Goal: Information Seeking & Learning: Learn about a topic

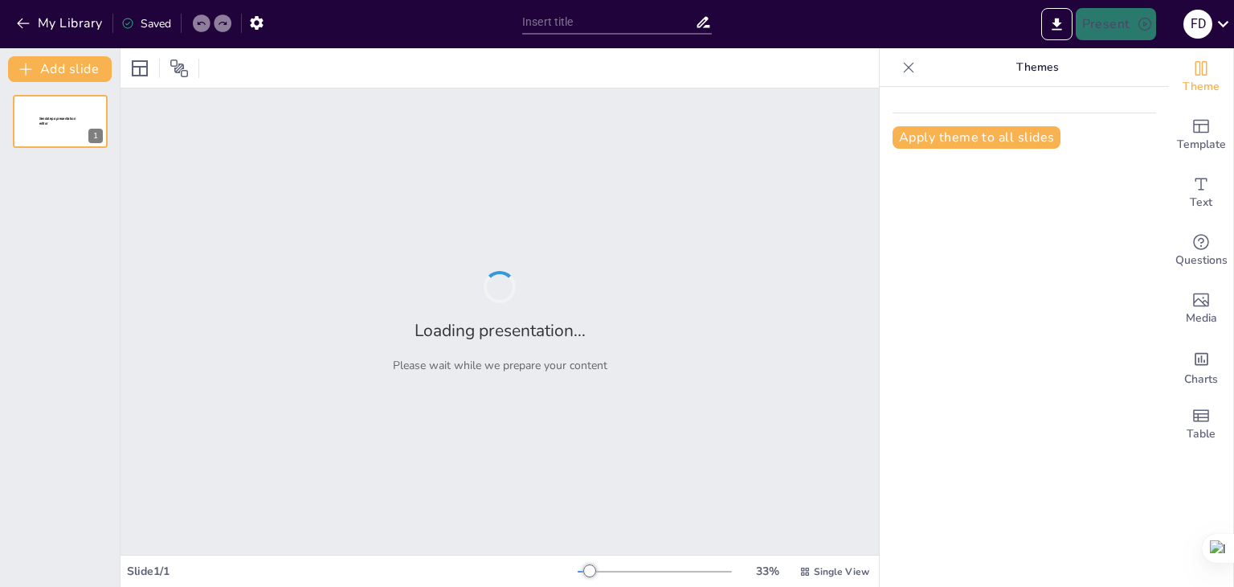
type input "Gejala Serangan Hama Zeuzera sp. dan Helopeltis sp. pada Tanaman Kakao: Implika…"
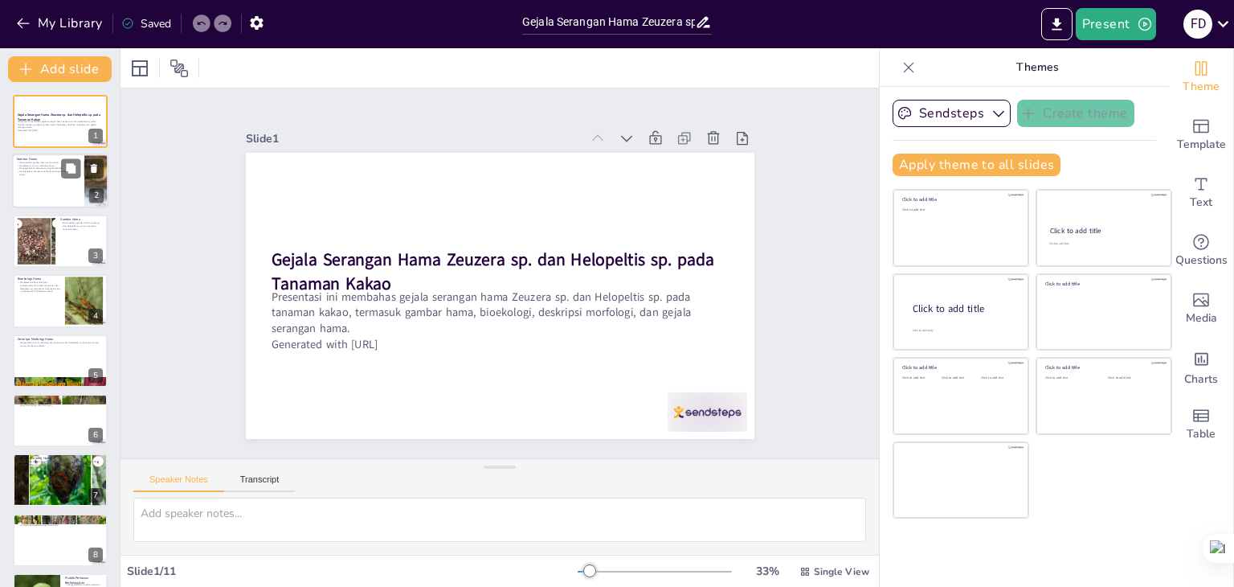
click at [50, 181] on div at bounding box center [60, 181] width 96 height 55
type textarea "Gambar hama memberikan visualisasi yang jelas tentang spesies yang dibahas. Den…"
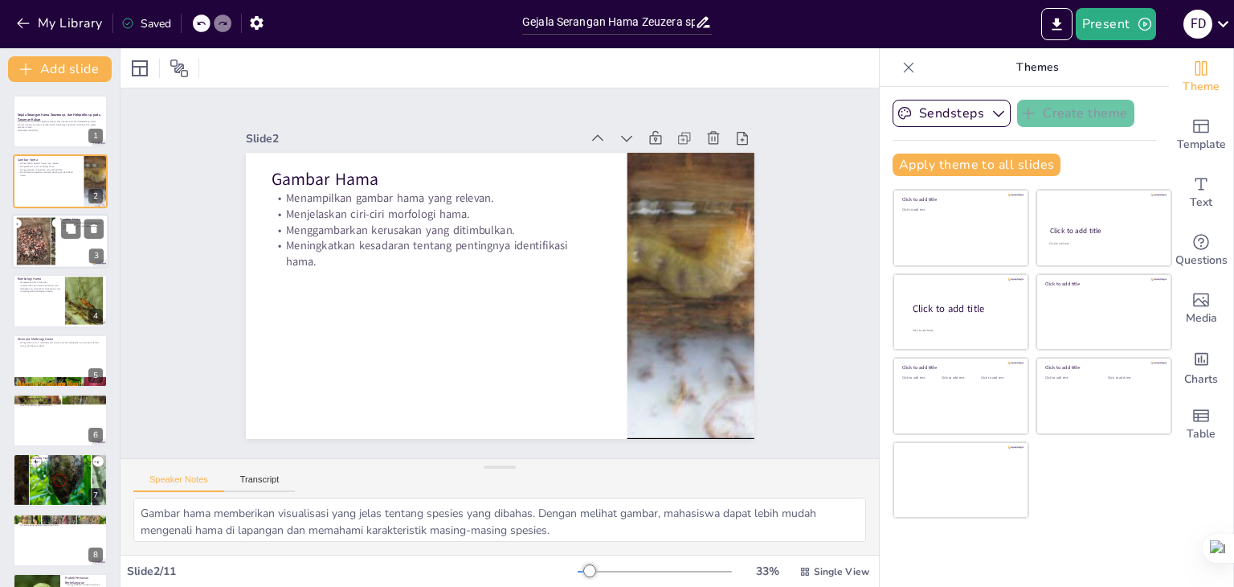
click at [52, 241] on div at bounding box center [36, 240] width 153 height 49
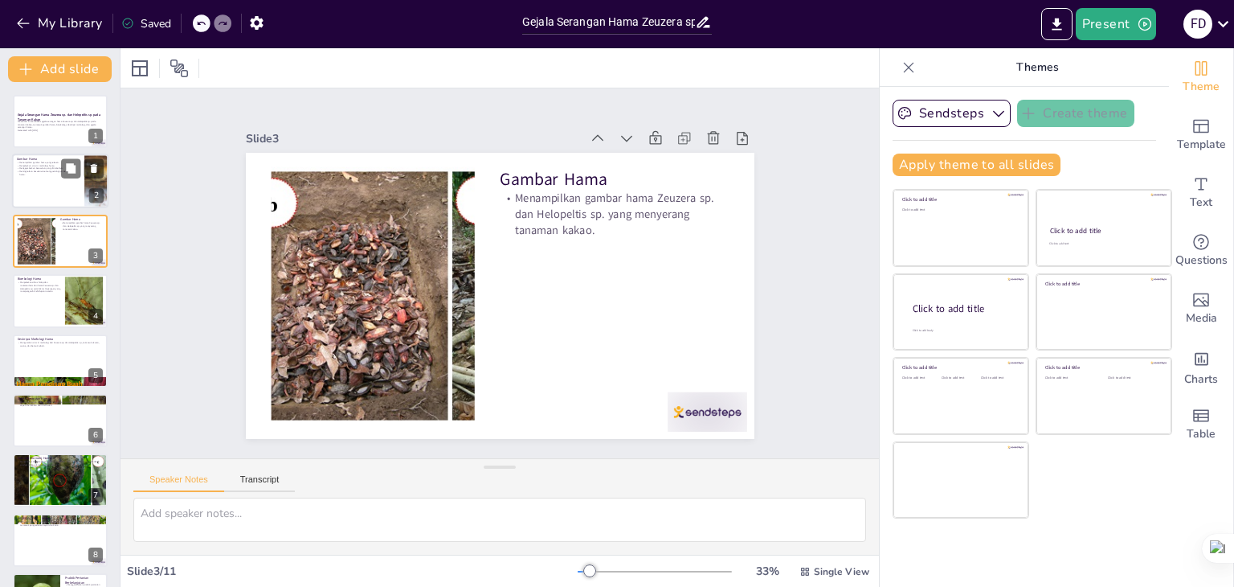
click at [38, 188] on div at bounding box center [60, 181] width 96 height 55
type textarea "Gambar hama memberikan visualisasi yang jelas tentang spesies yang dibahas. Den…"
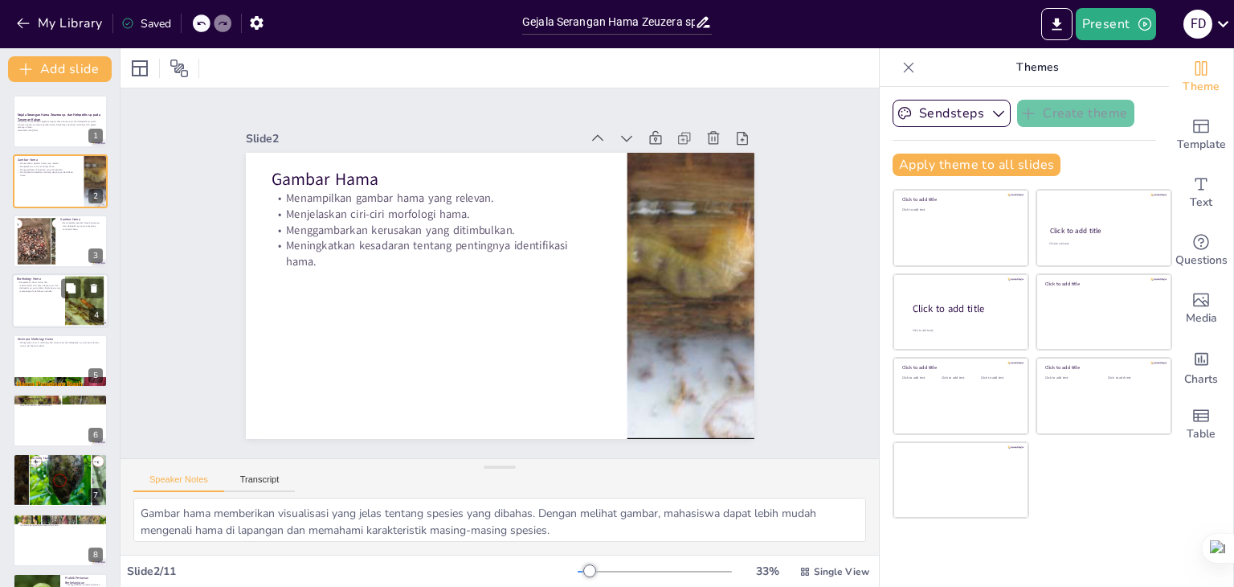
click at [35, 293] on div at bounding box center [60, 300] width 96 height 55
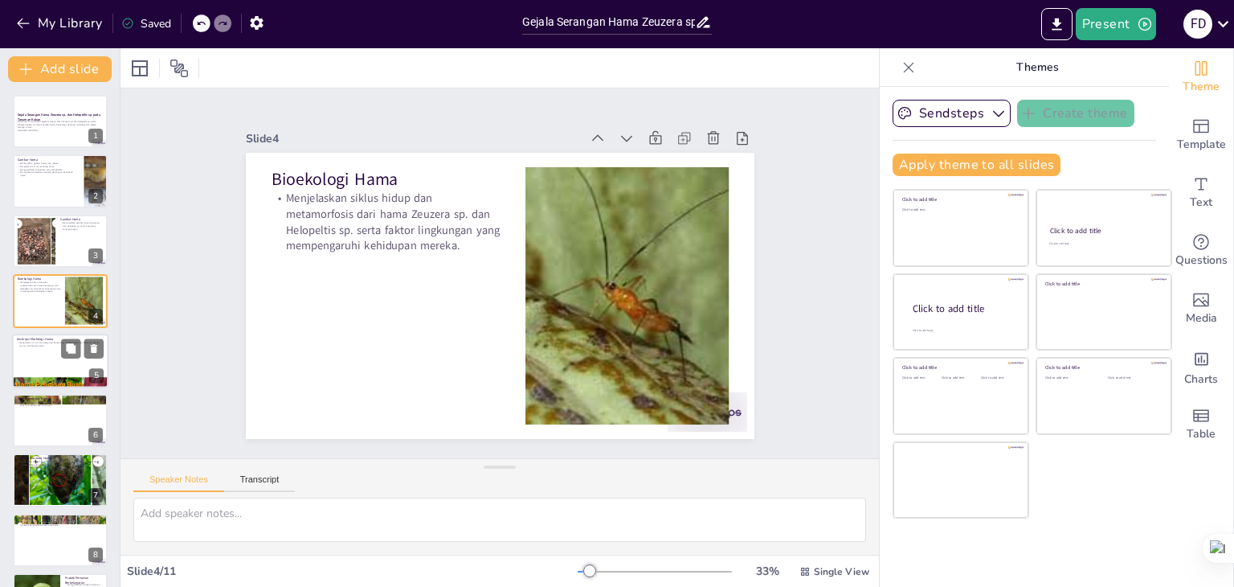
click at [39, 357] on div at bounding box center [60, 361] width 96 height 55
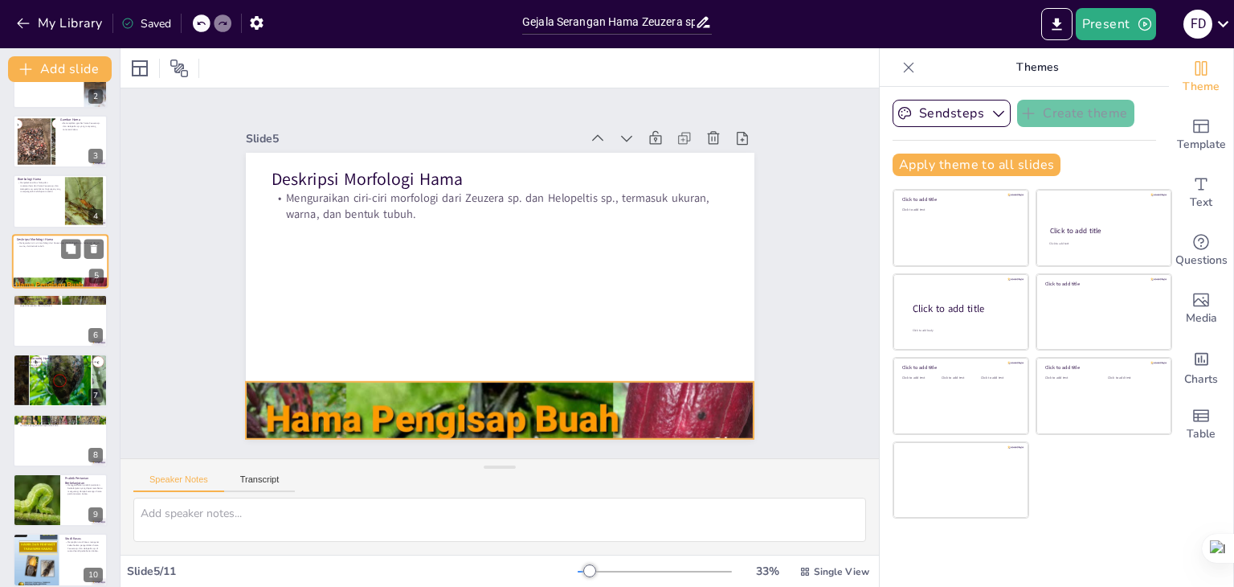
scroll to position [106, 0]
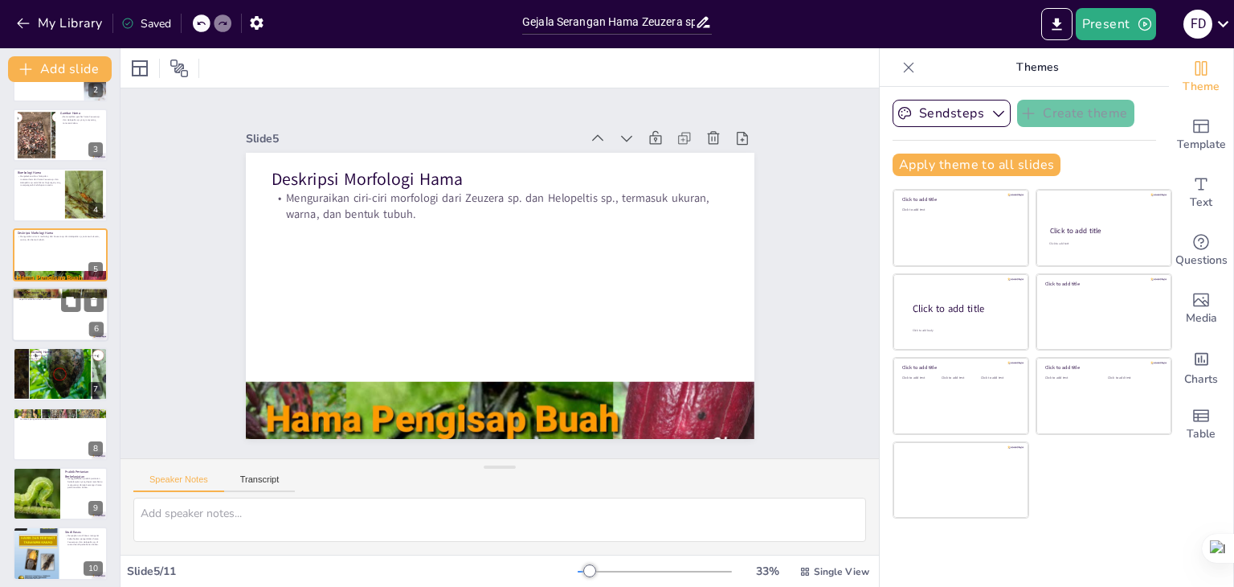
click at [42, 300] on div at bounding box center [60, 314] width 96 height 55
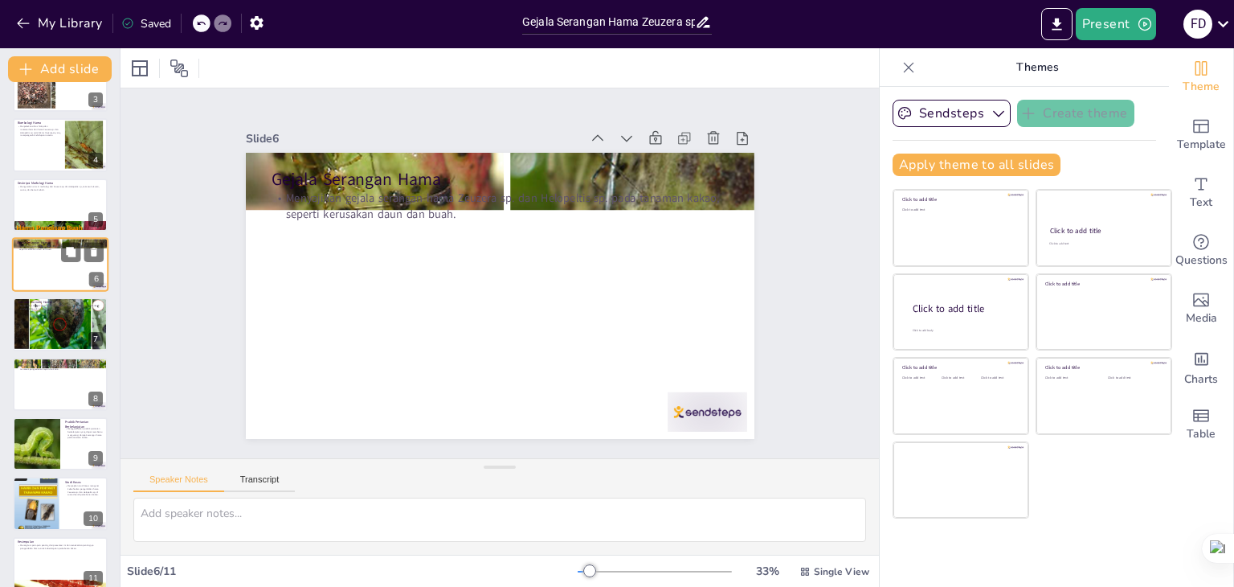
scroll to position [157, 0]
click at [43, 306] on p "Menganalisis dampak ekonomi yang ditimbulkan oleh serangan hama ini terhadap pr…" at bounding box center [60, 306] width 87 height 6
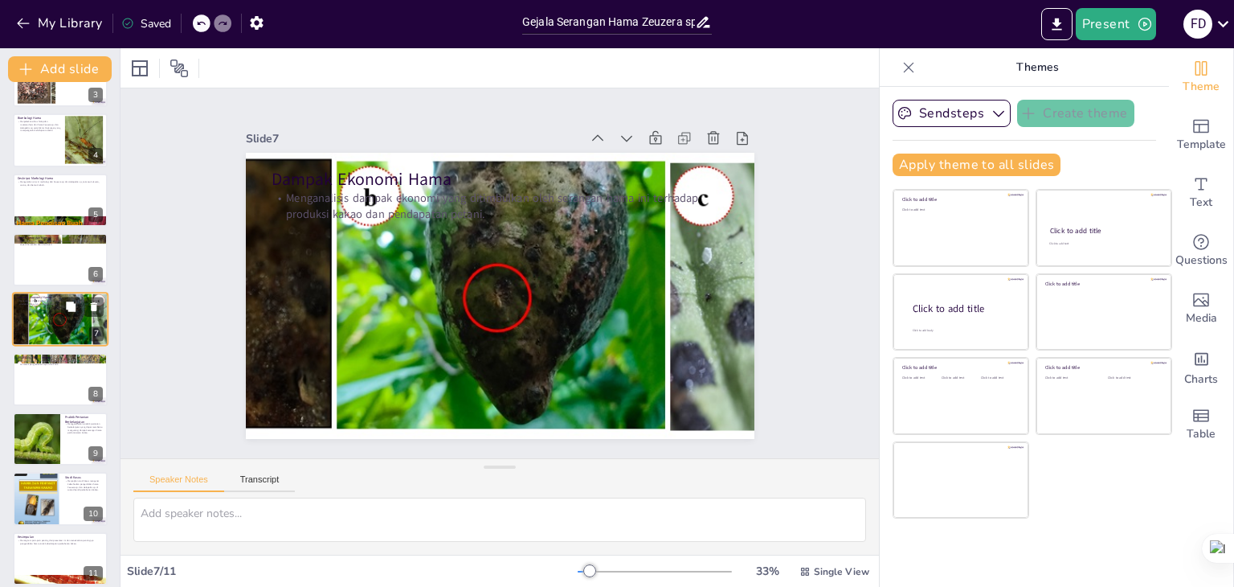
scroll to position [172, 0]
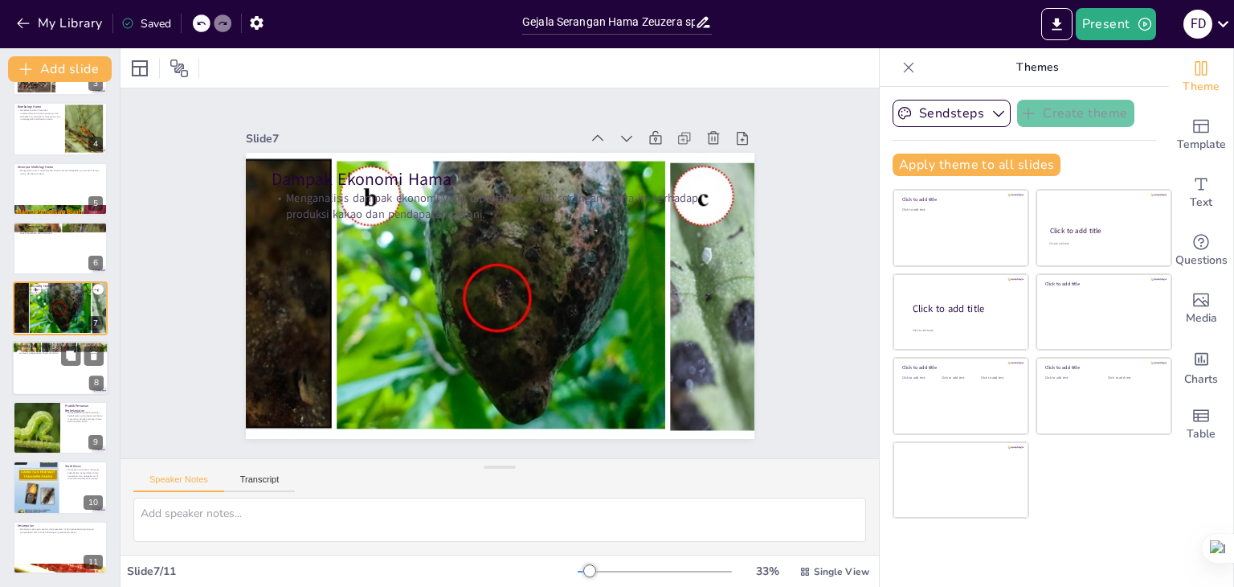
click at [45, 352] on p "Menjelaskan berbagai metode pengendalian hama Zeuzera sp. dan Helopeltis sp., t…" at bounding box center [60, 351] width 87 height 6
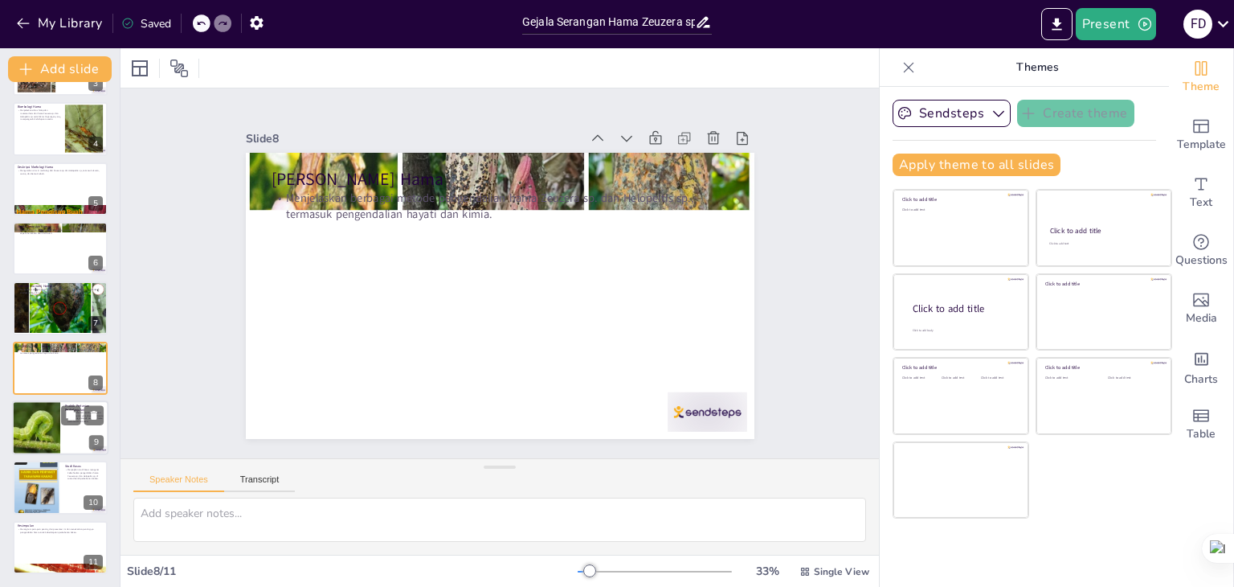
click at [55, 440] on div at bounding box center [36, 427] width 72 height 55
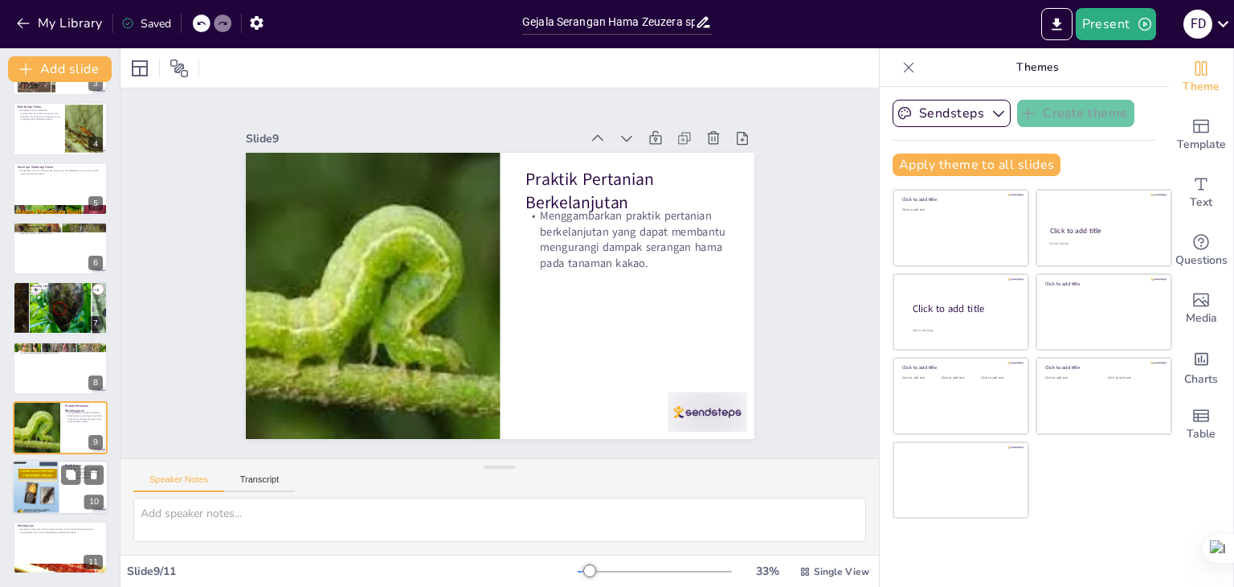
click at [21, 497] on div at bounding box center [36, 488] width 48 height 64
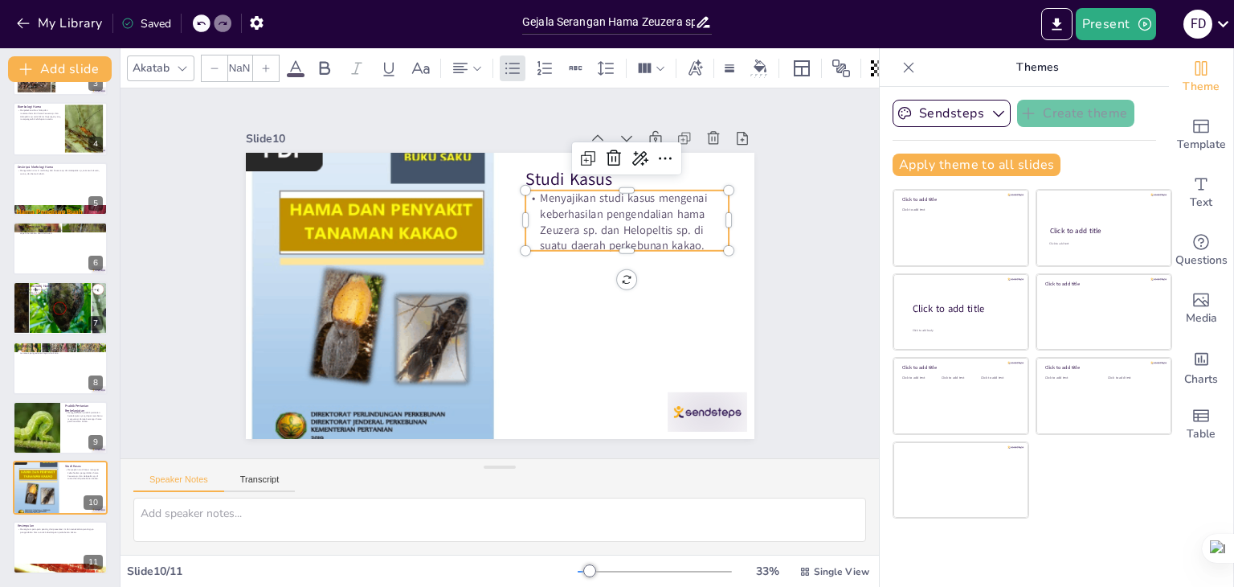
type input "32"
click at [583, 201] on p "Menyajikan studi kasus mengenai keberhasilan pengendalian hama Zeuzera sp. dan …" at bounding box center [627, 221] width 203 height 63
click at [772, 294] on div "Slide 1 Gejala Serangan Hama Zeuzera sp. dan Helopeltis sp. pada Tanaman Kakao …" at bounding box center [500, 273] width 599 height 331
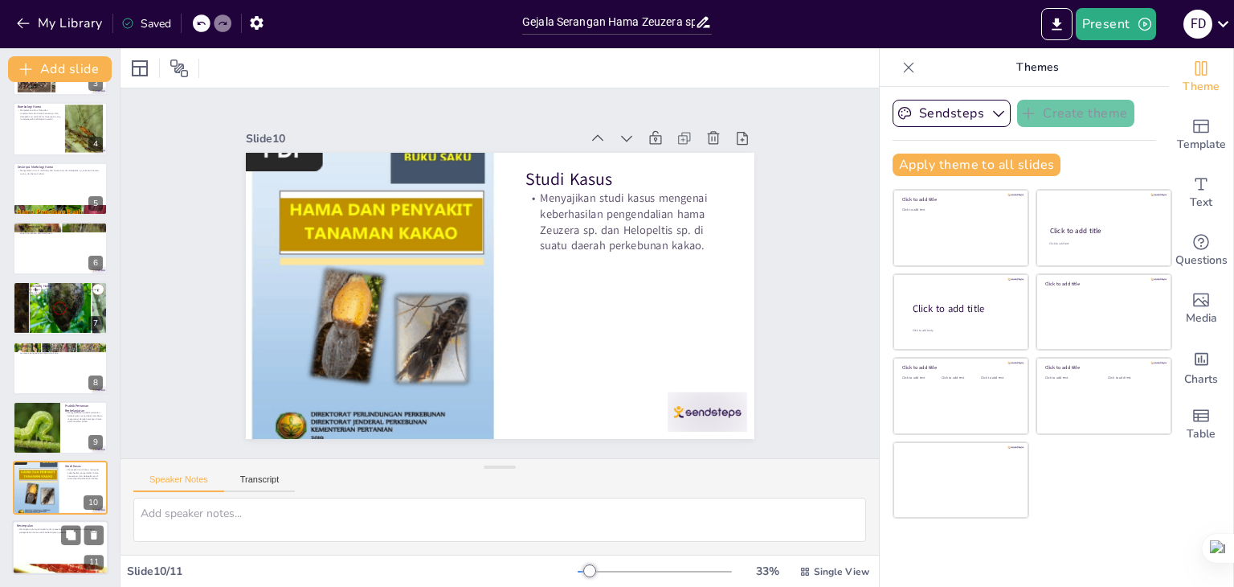
click at [40, 544] on div at bounding box center [60, 547] width 96 height 55
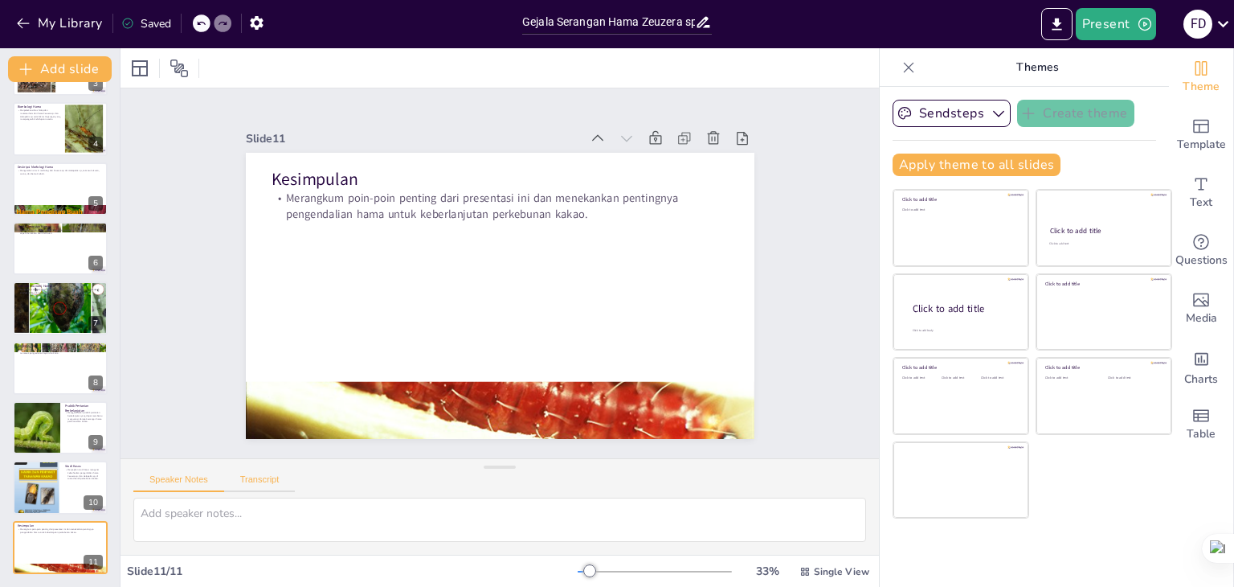
click at [275, 479] on button "Transcript" at bounding box center [260, 483] width 72 height 18
click at [184, 477] on button "Speaker Notes" at bounding box center [178, 483] width 91 height 18
